Goal: Task Accomplishment & Management: Manage account settings

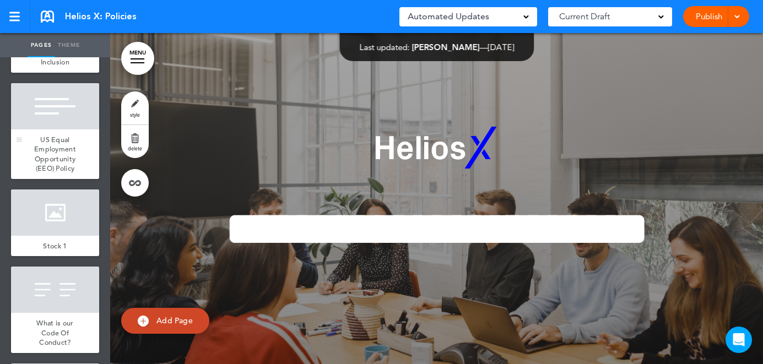
scroll to position [644, 0]
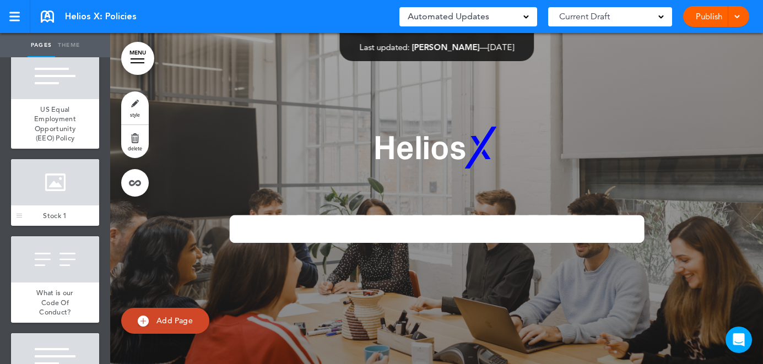
click at [58, 184] on div at bounding box center [55, 182] width 88 height 46
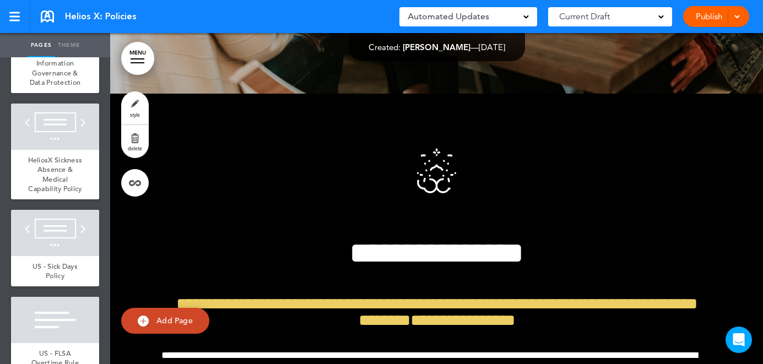
scroll to position [1547, 0]
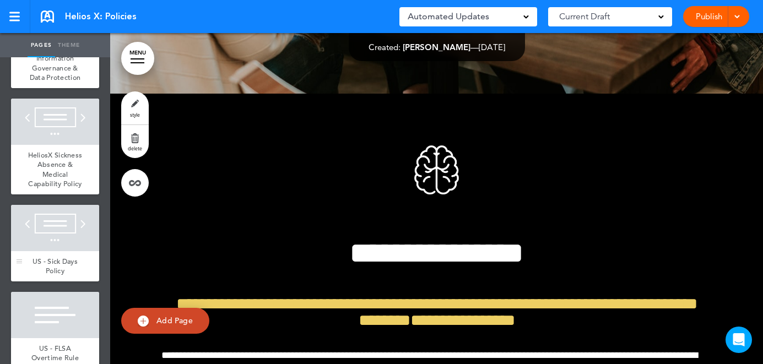
click at [76, 224] on div at bounding box center [55, 228] width 88 height 46
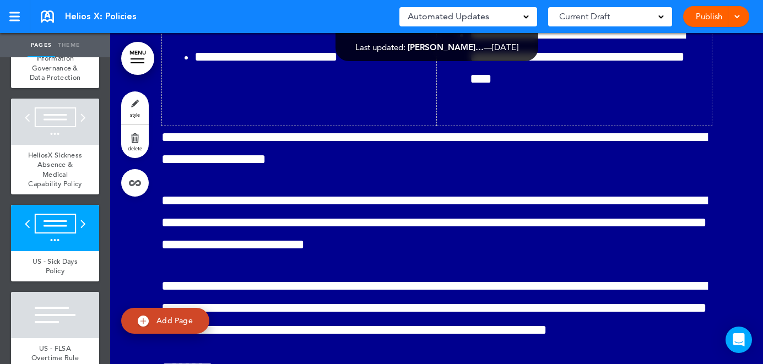
scroll to position [27626, 0]
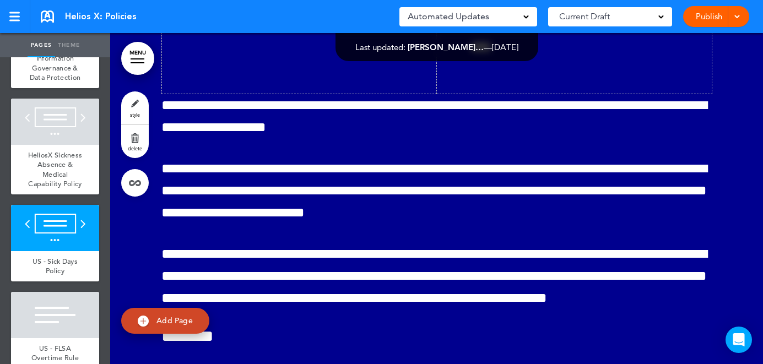
scroll to position [27661, 0]
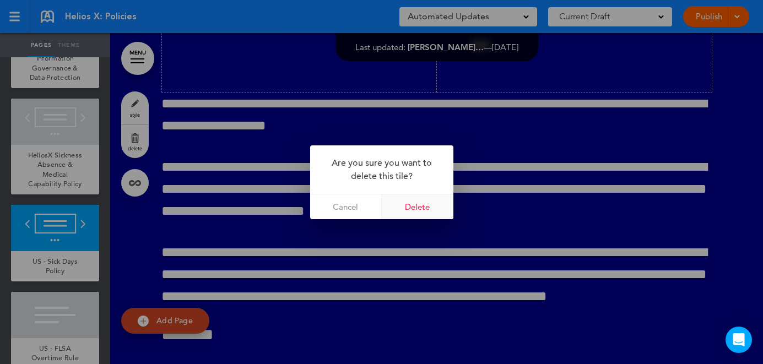
click at [421, 201] on link "Delete" at bounding box center [418, 207] width 72 height 25
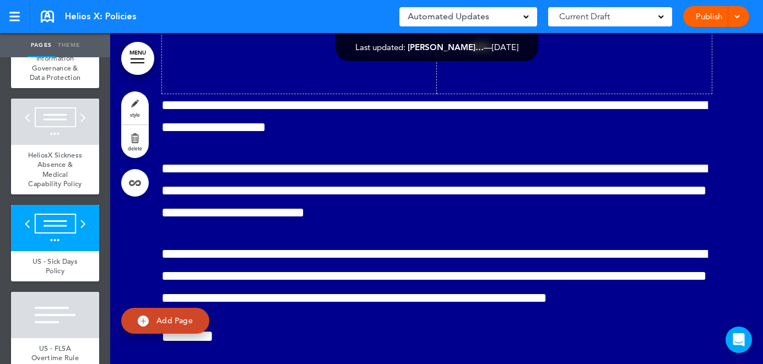
scroll to position [27656, 0]
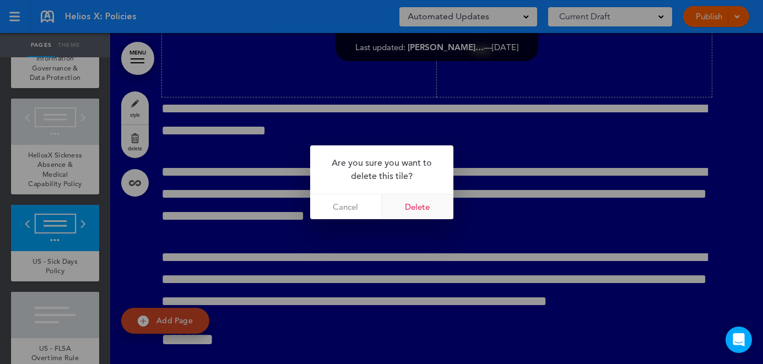
click at [423, 208] on link "Delete" at bounding box center [418, 207] width 72 height 25
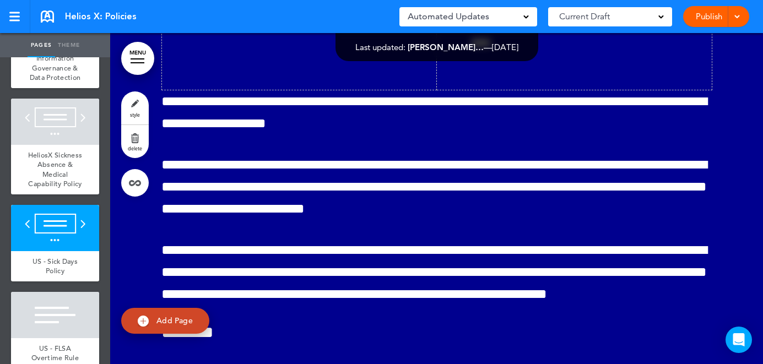
scroll to position [27666, 0]
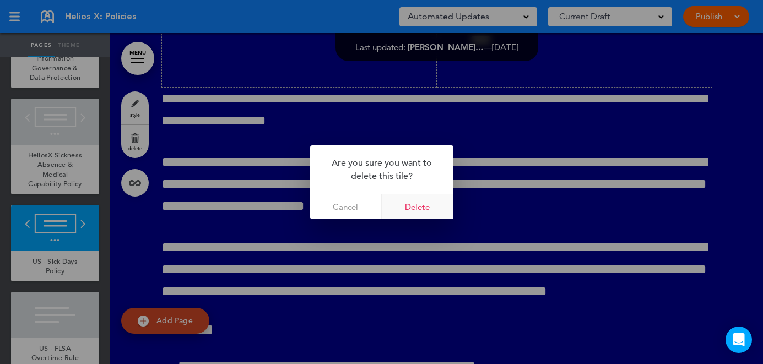
click at [422, 201] on link "Delete" at bounding box center [418, 207] width 72 height 25
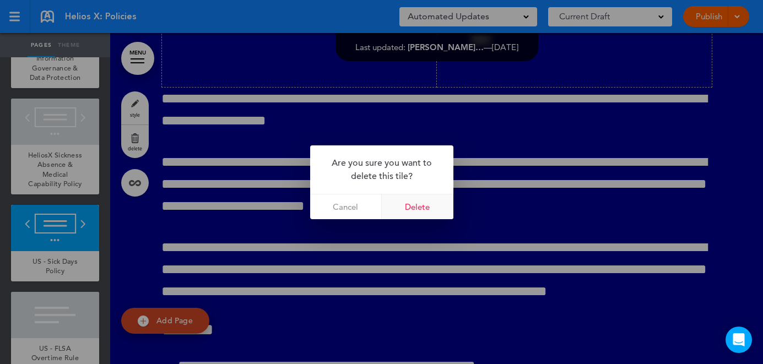
click at [433, 209] on link "Delete" at bounding box center [418, 207] width 72 height 25
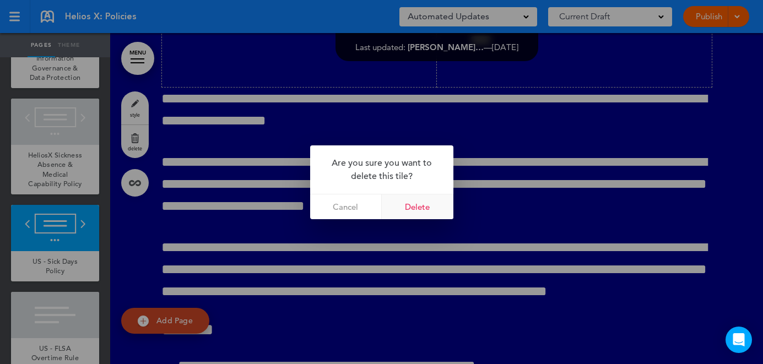
click at [424, 212] on link "Delete" at bounding box center [418, 207] width 72 height 25
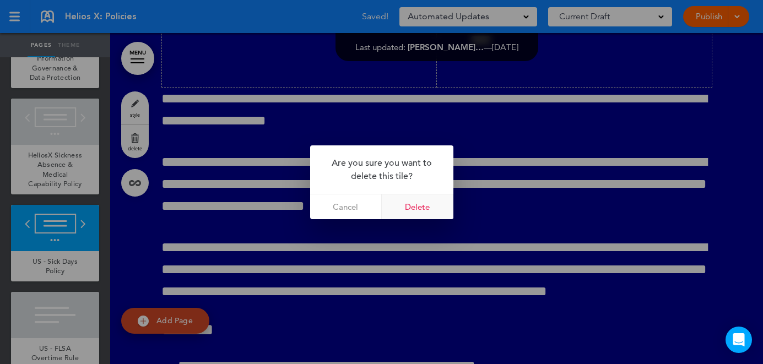
click at [433, 209] on link "Delete" at bounding box center [418, 207] width 72 height 25
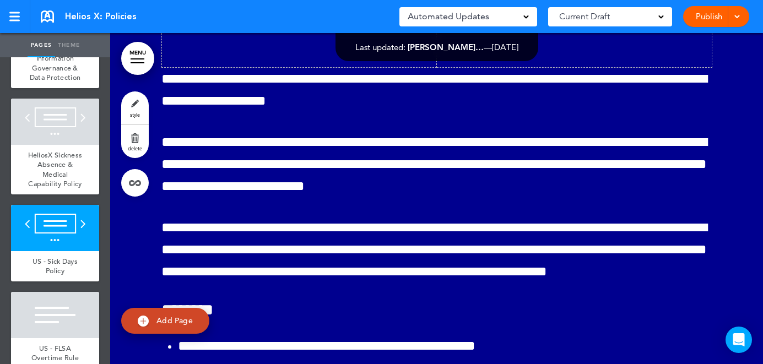
scroll to position [27689, 0]
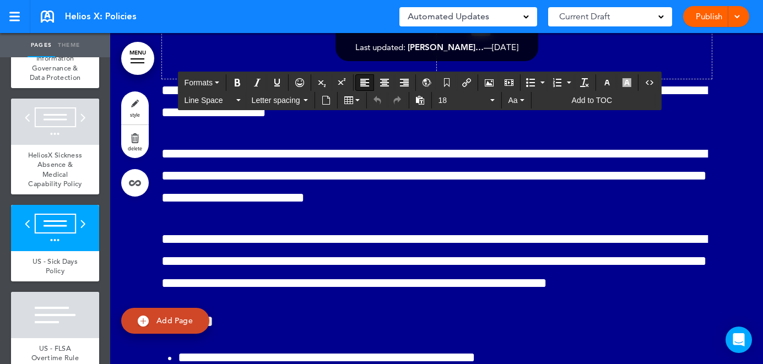
drag, startPoint x: 547, startPoint y: 251, endPoint x: 516, endPoint y: 252, distance: 31.4
drag, startPoint x: 598, startPoint y: 269, endPoint x: 567, endPoint y: 267, distance: 30.9
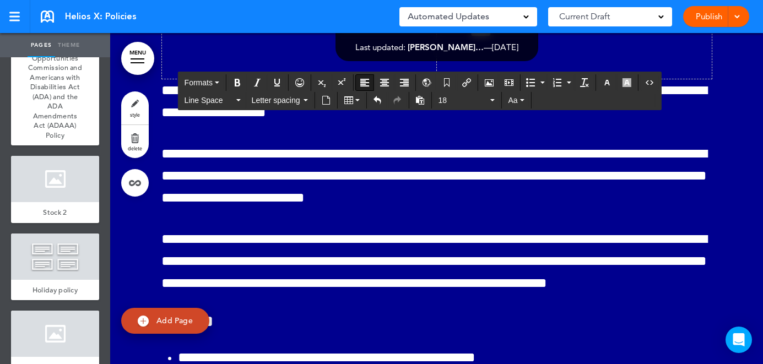
scroll to position [2203, 0]
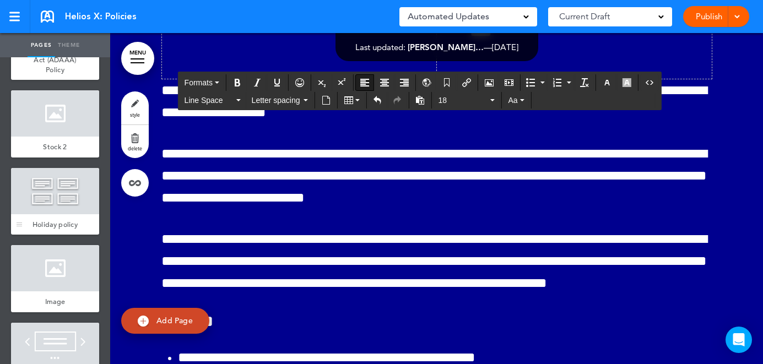
click at [73, 194] on div at bounding box center [55, 191] width 88 height 46
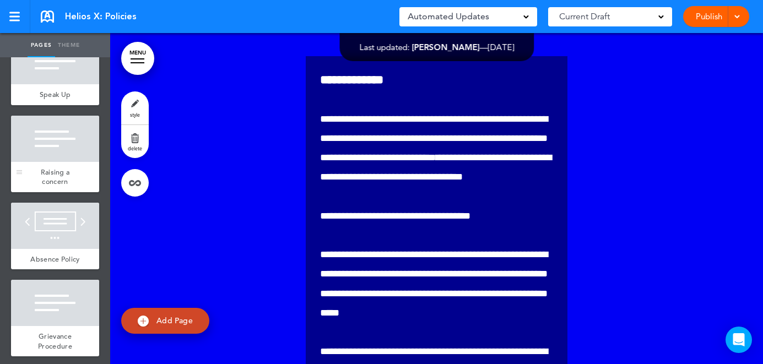
scroll to position [4146, 0]
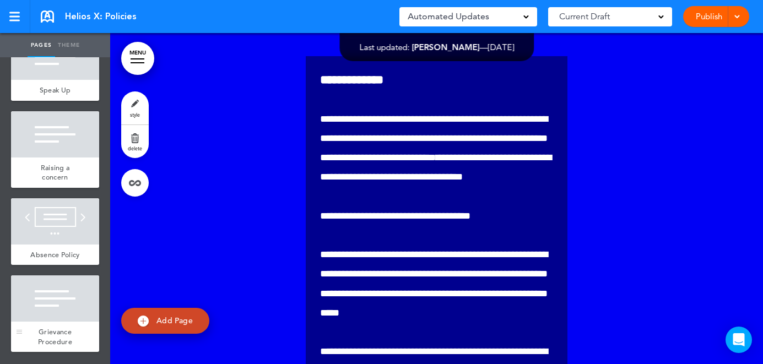
click at [76, 324] on div "Grievance Procedure" at bounding box center [55, 337] width 88 height 30
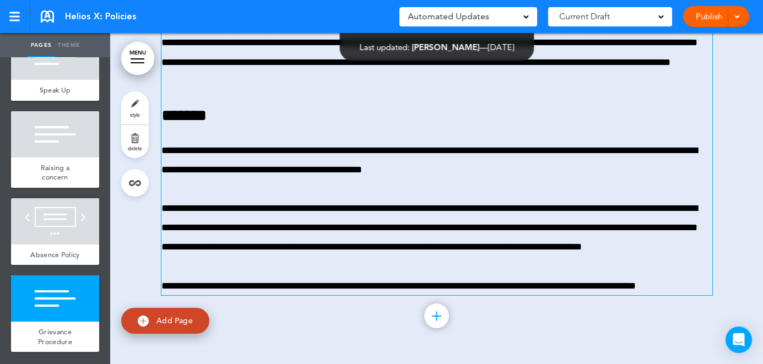
scroll to position [87423, 0]
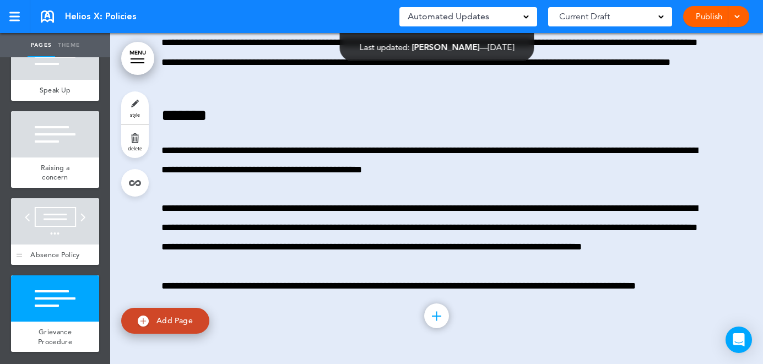
click at [59, 249] on div "Absence Policy" at bounding box center [55, 255] width 88 height 21
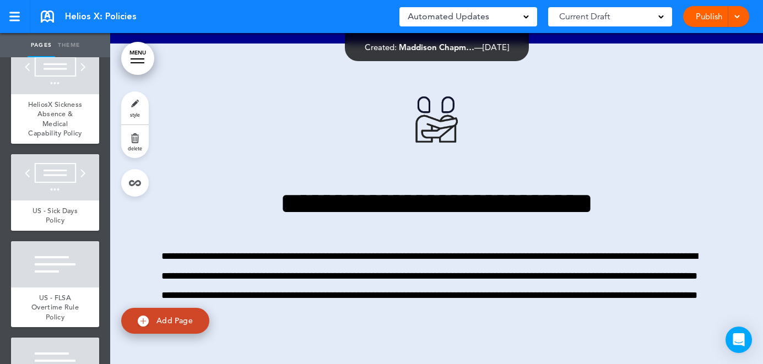
scroll to position [1616, 0]
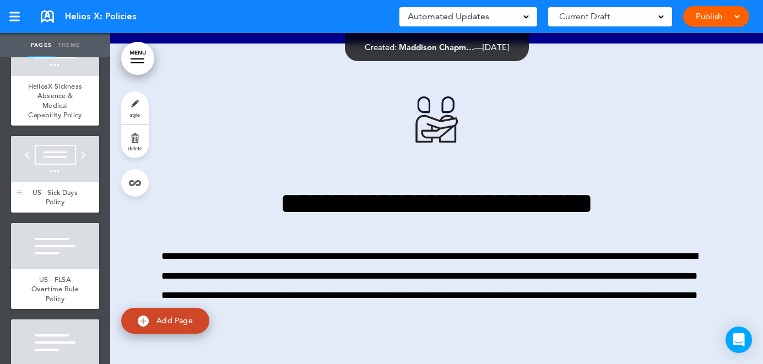
click at [62, 164] on div at bounding box center [55, 159] width 88 height 46
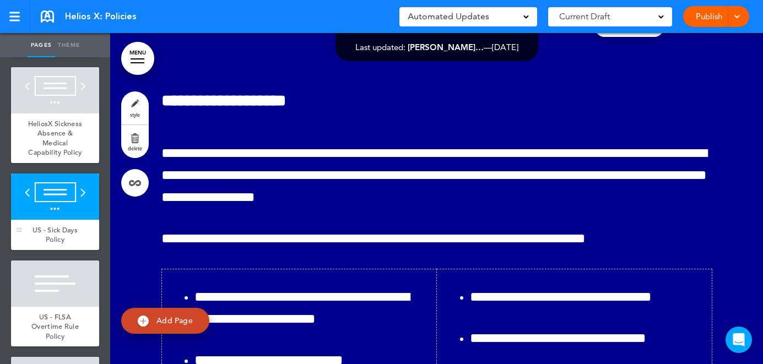
scroll to position [1567, 0]
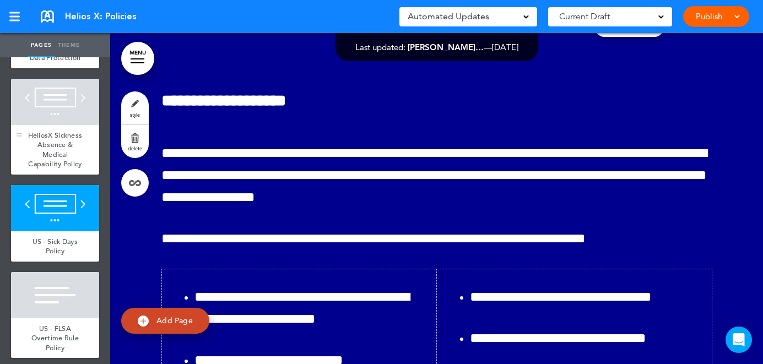
click at [57, 125] on div "HeliosX Sickness Absence & Medical Capability Policy" at bounding box center [55, 150] width 88 height 50
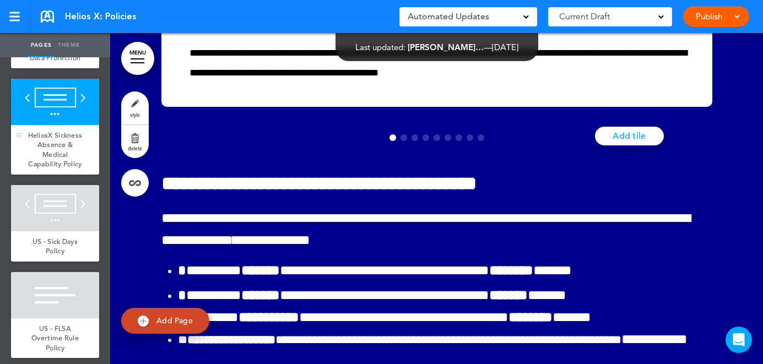
scroll to position [22867, 0]
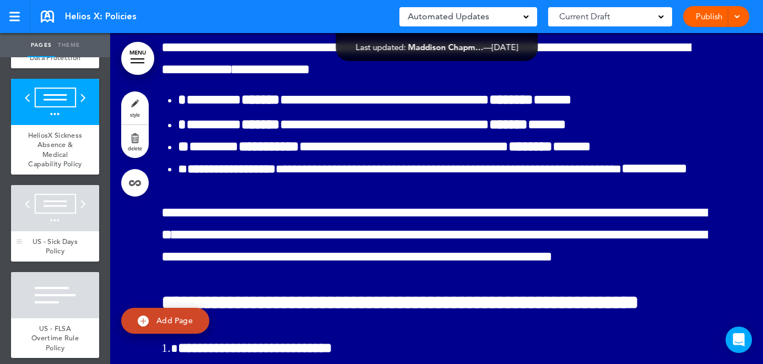
click at [57, 206] on div at bounding box center [55, 208] width 88 height 46
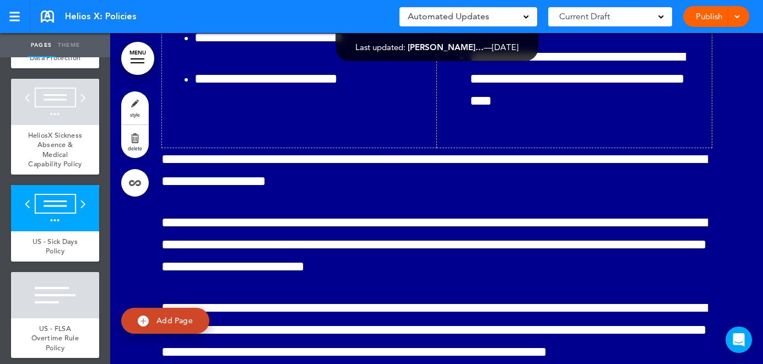
scroll to position [27646, 0]
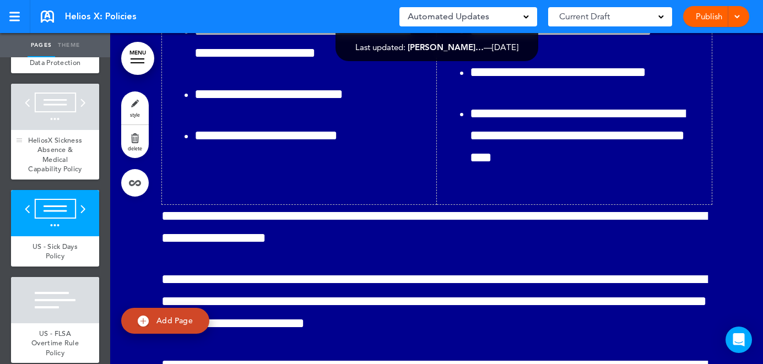
scroll to position [1559, 0]
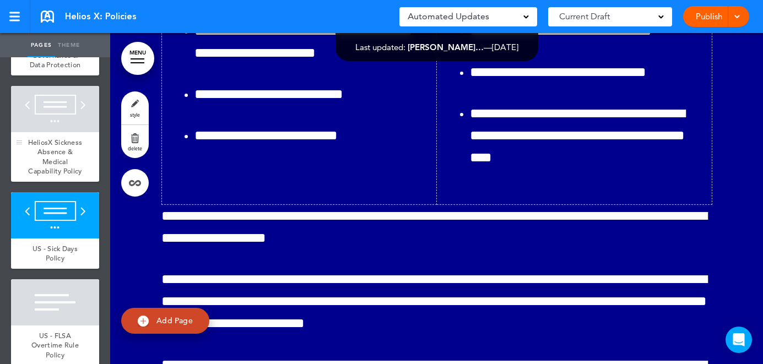
click at [66, 122] on div at bounding box center [55, 109] width 88 height 46
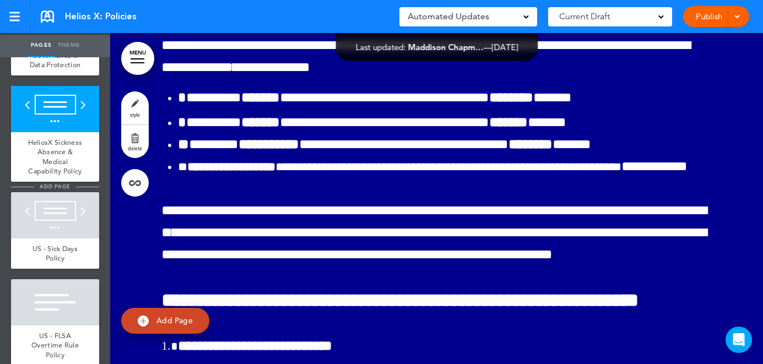
scroll to position [1549, 0]
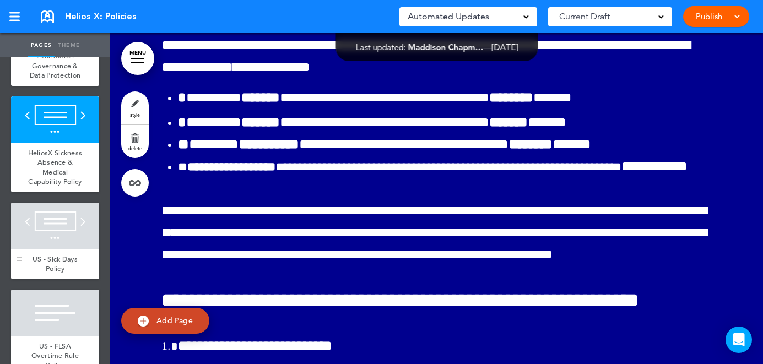
click at [69, 219] on div at bounding box center [55, 226] width 88 height 46
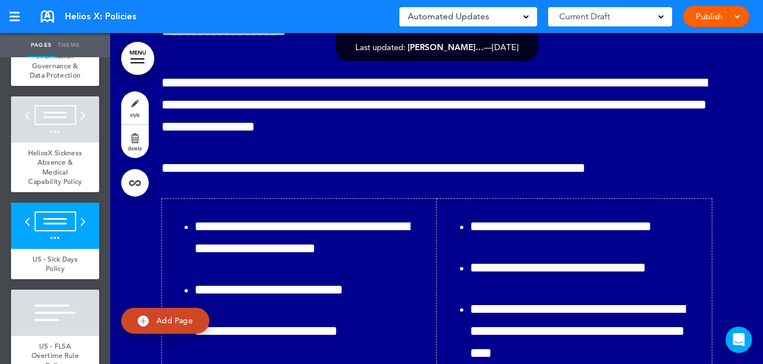
scroll to position [27352, 0]
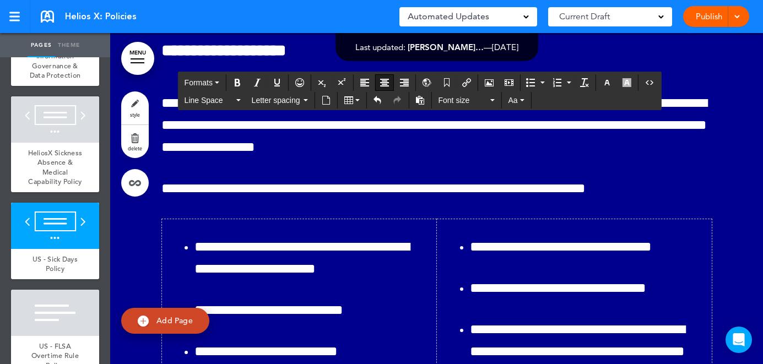
click at [707, 20] on div "Publish Publish Preview Draft" at bounding box center [717, 16] width 66 height 21
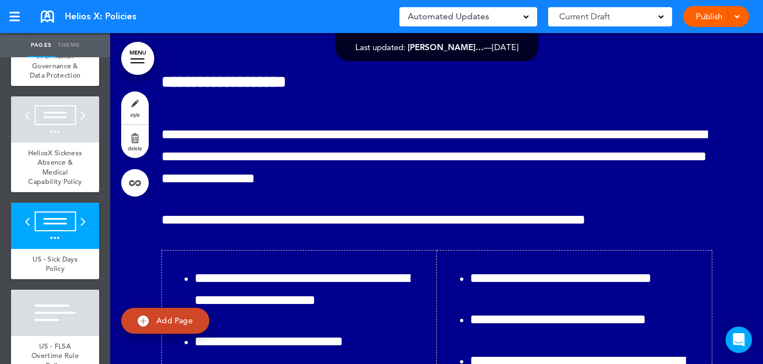
scroll to position [27312, 0]
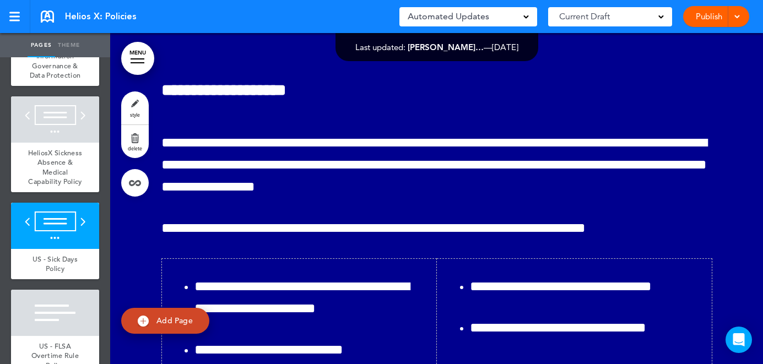
click at [703, 20] on link "Publish" at bounding box center [709, 16] width 35 height 21
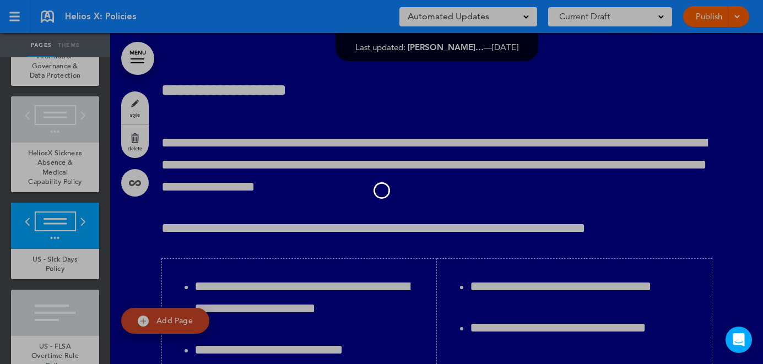
scroll to position [0, 0]
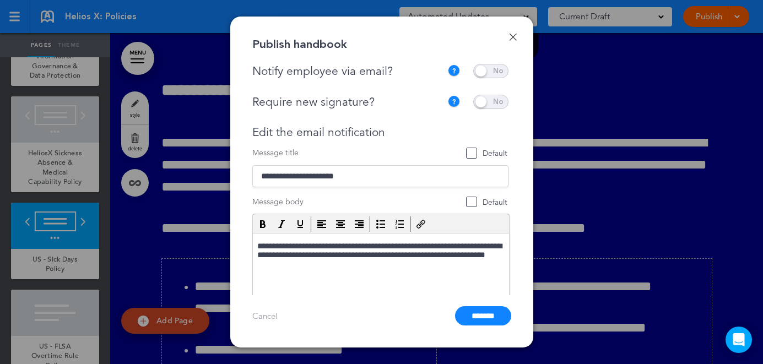
click at [496, 73] on span at bounding box center [490, 71] width 35 height 14
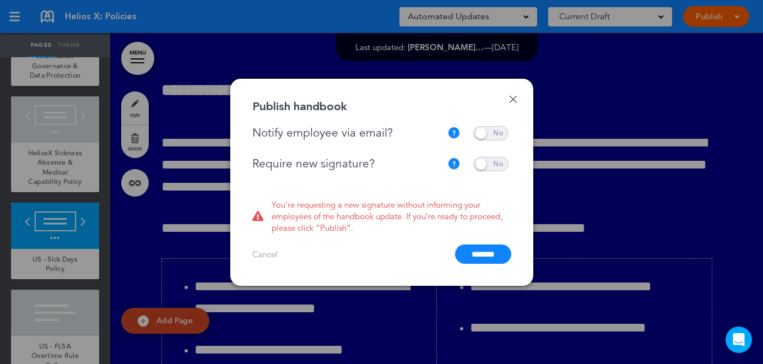
click at [492, 159] on span at bounding box center [490, 164] width 35 height 14
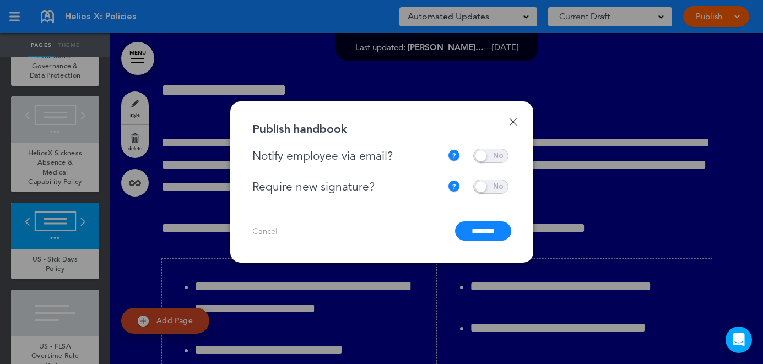
click at [484, 233] on input "*******" at bounding box center [483, 231] width 56 height 19
